Goal: Information Seeking & Learning: Learn about a topic

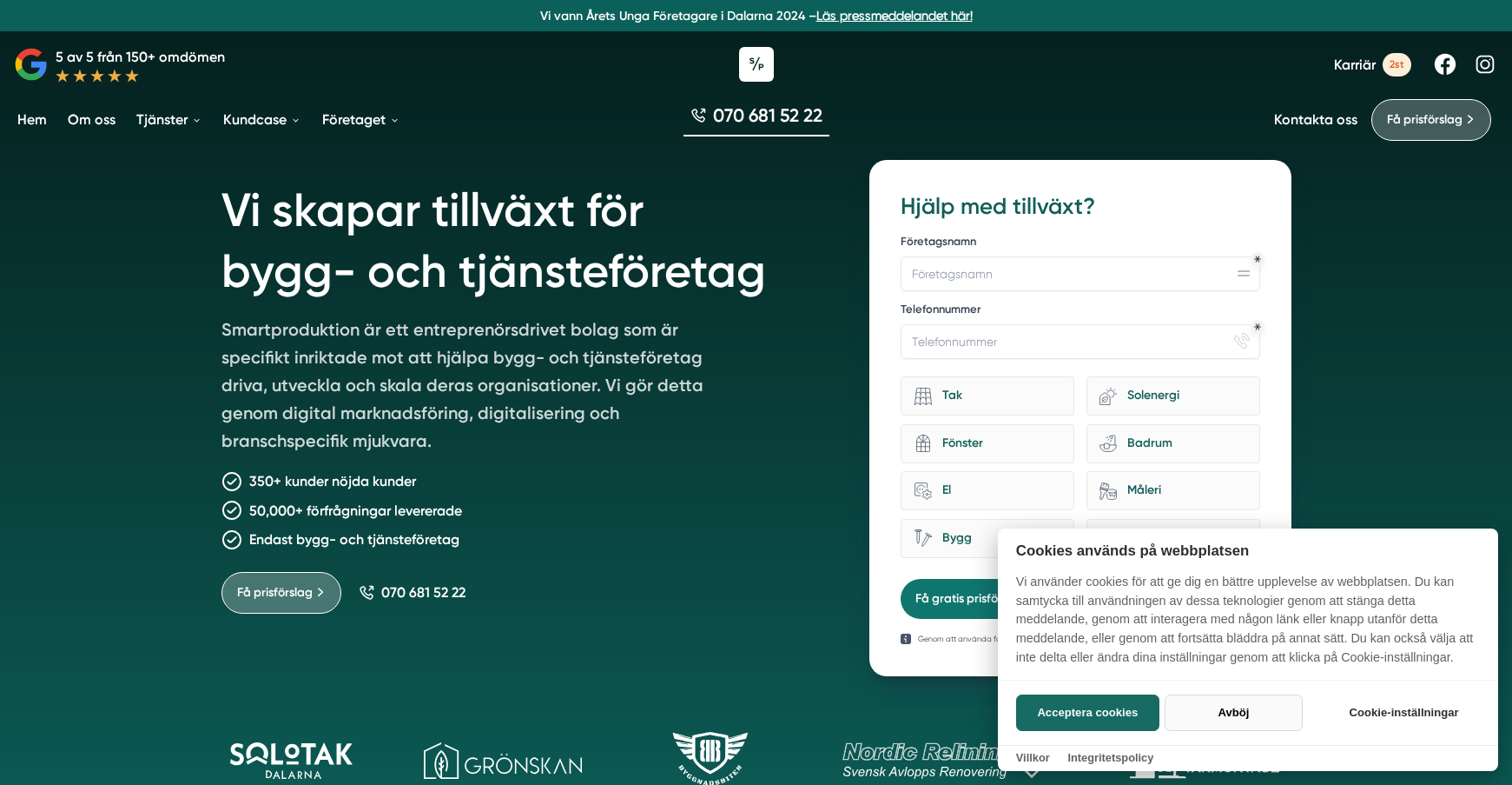
click at [1232, 713] on button "Avböj" at bounding box center [1233, 712] width 138 height 36
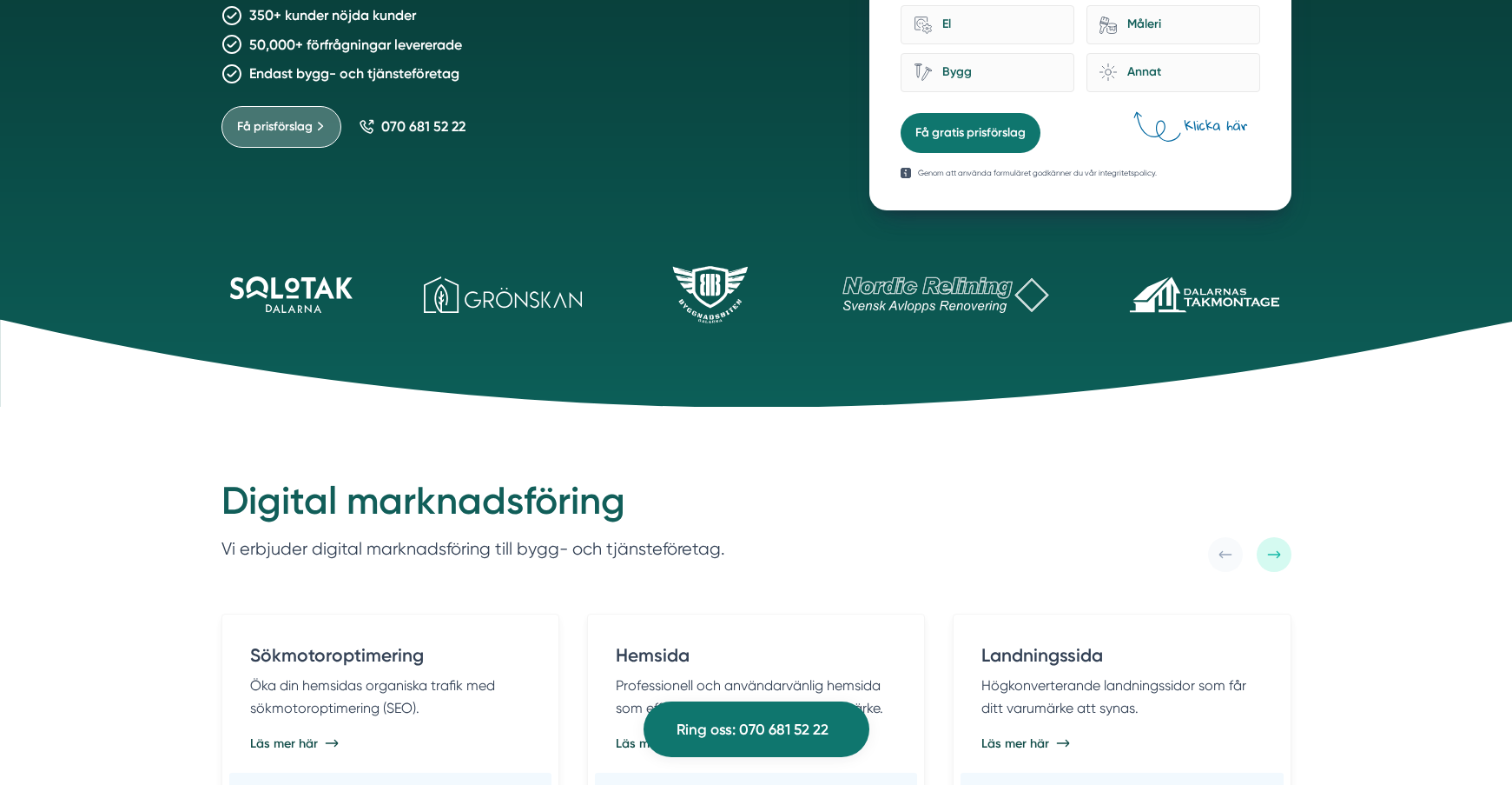
scroll to position [434, 0]
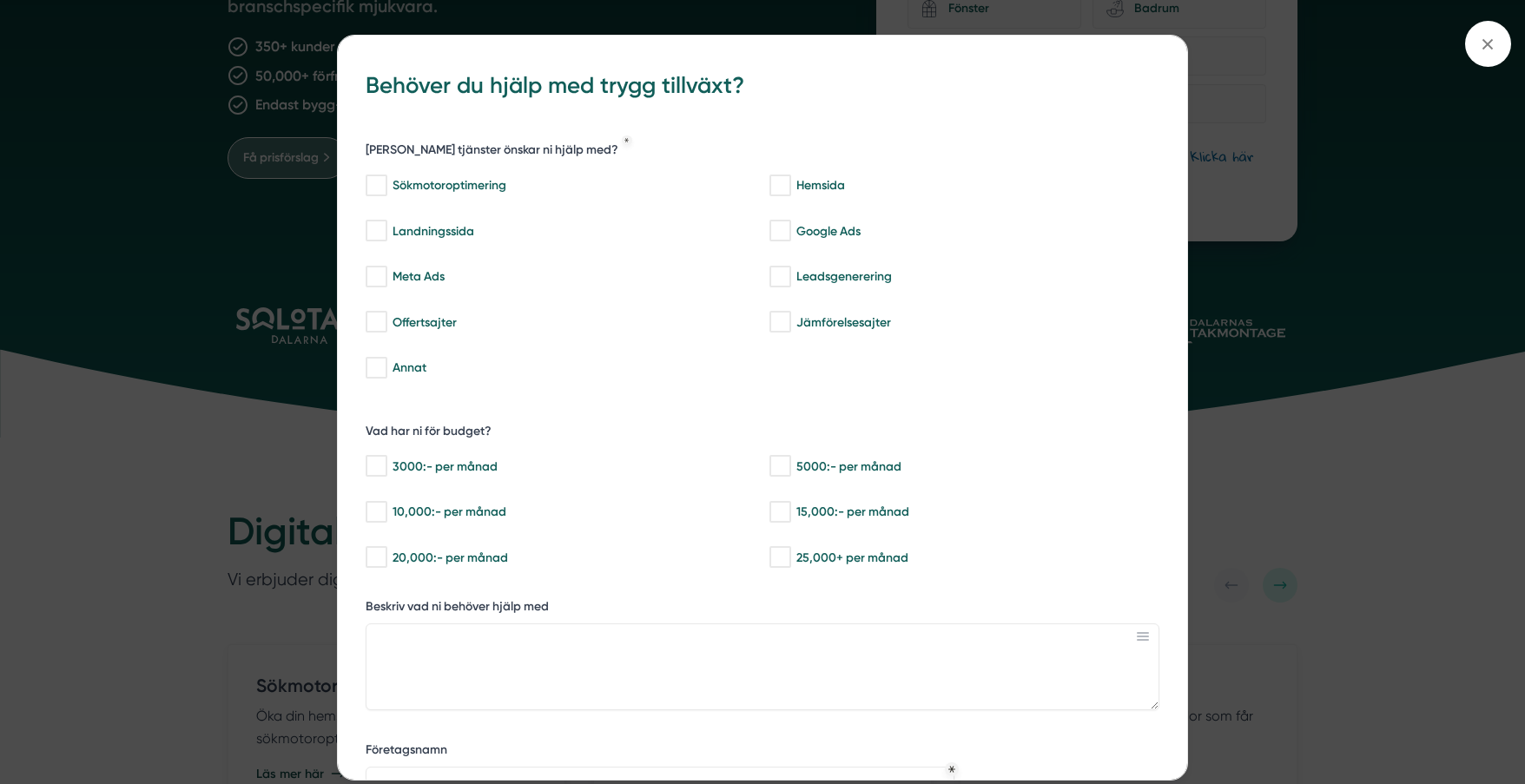
click at [145, 437] on div "bbc9b822-b2c6-488a-ab3e-9a2d59e49c7c Behöver du hjälp med trygg tillväxt? [PERS…" at bounding box center [762, 392] width 1525 height 784
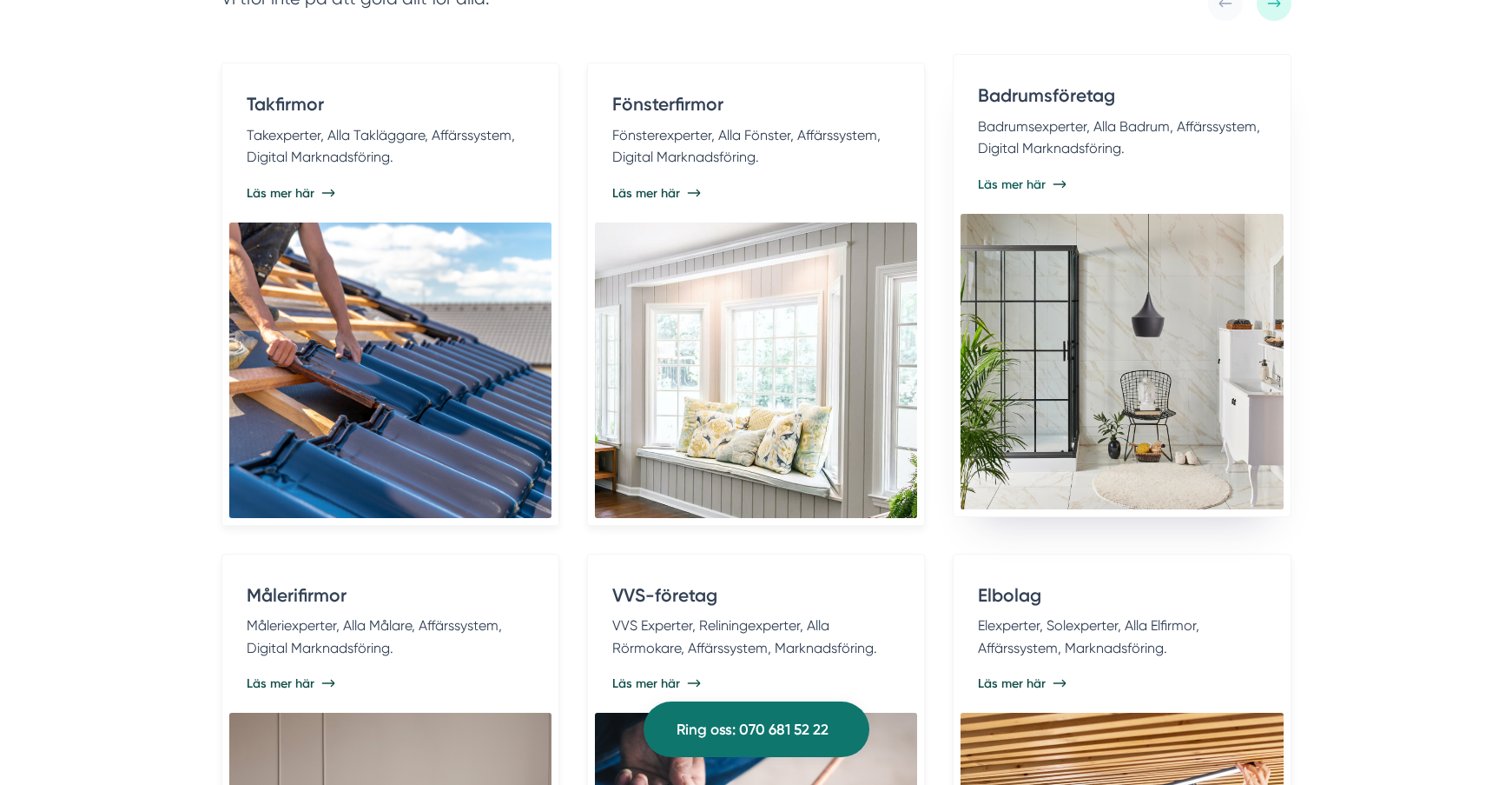
scroll to position [3562, 0]
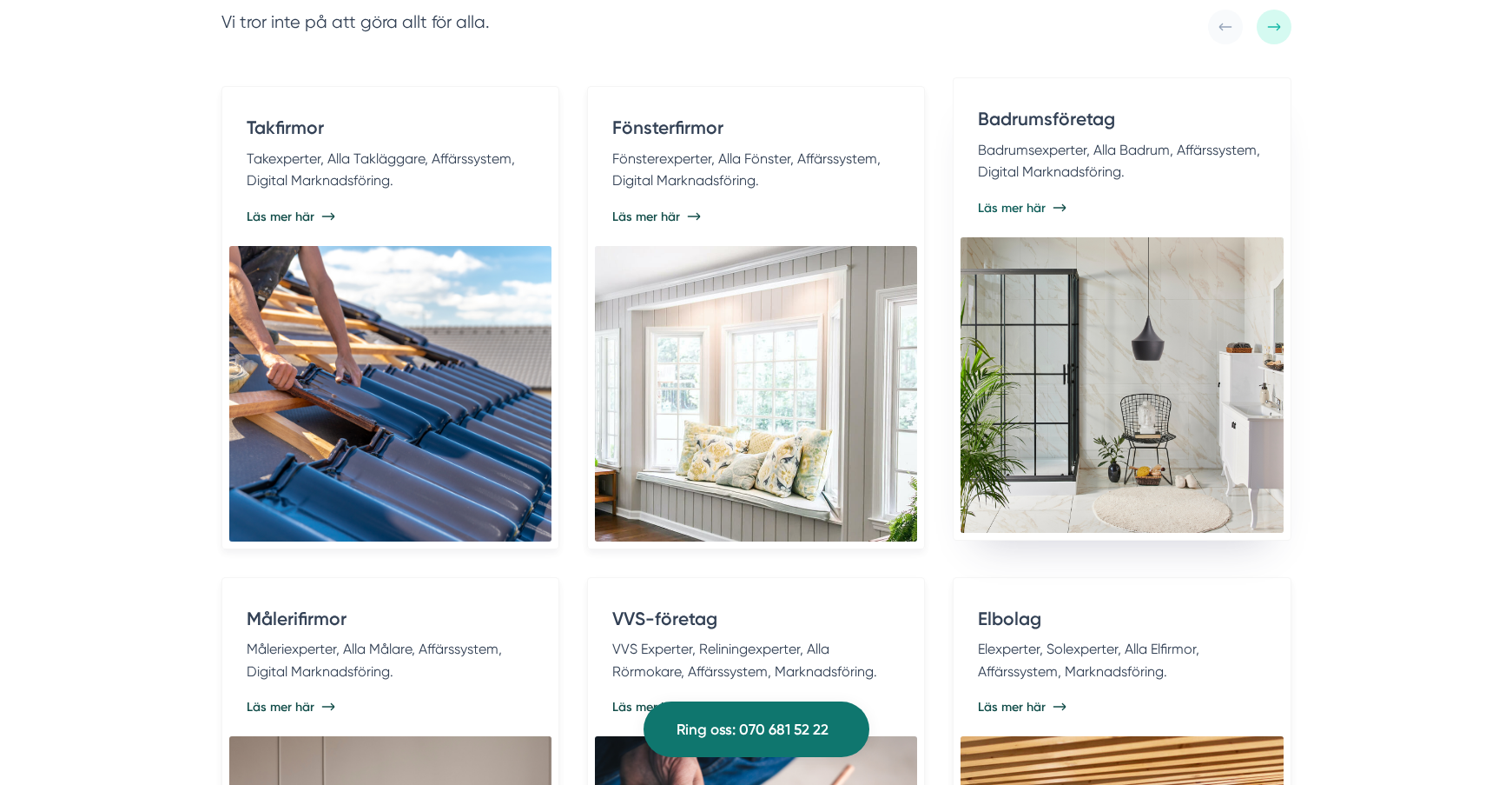
click at [1022, 203] on span "Läs mer här" at bounding box center [1012, 208] width 67 height 18
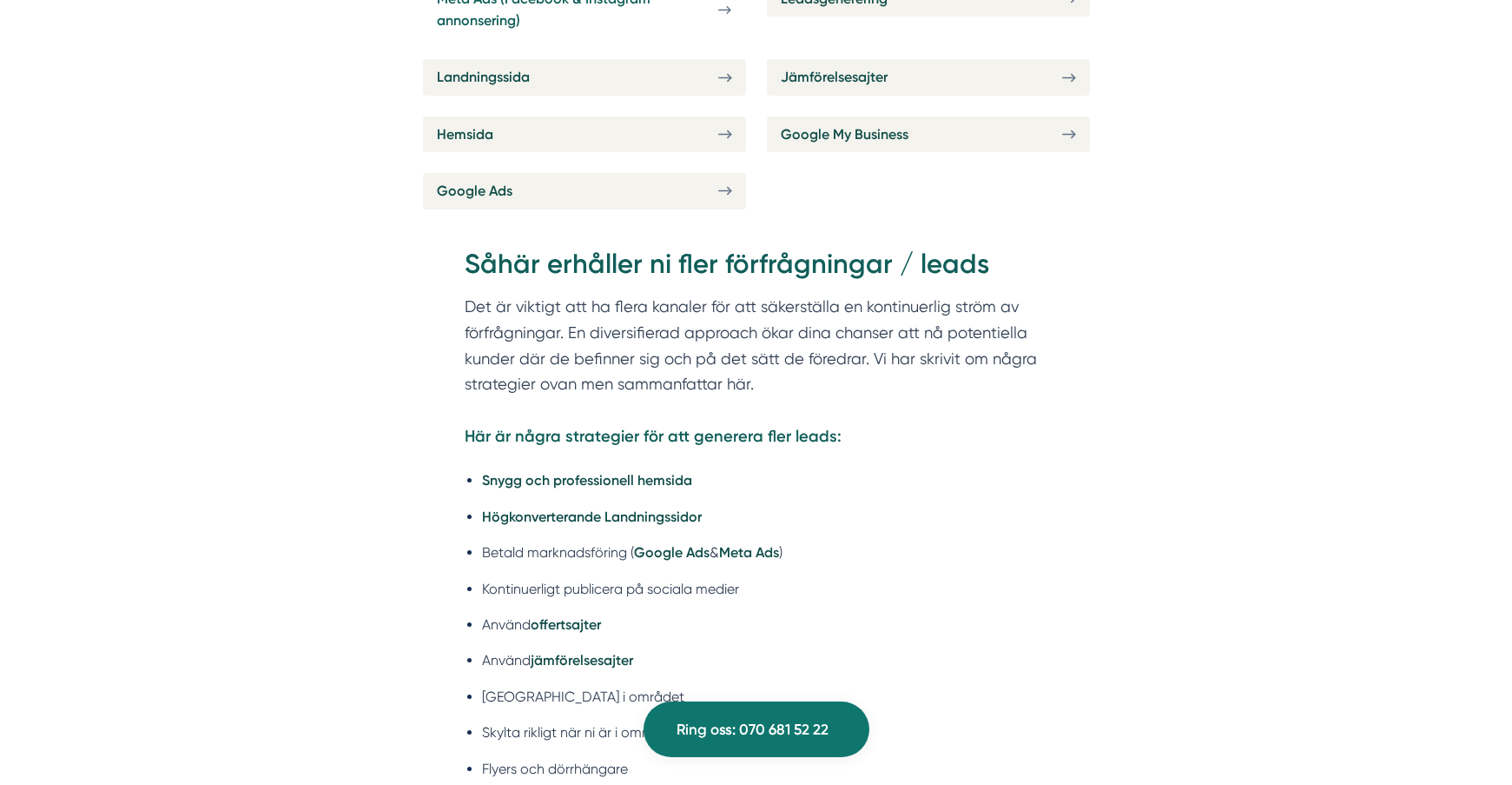
scroll to position [4604, 0]
